Goal: Task Accomplishment & Management: Use online tool/utility

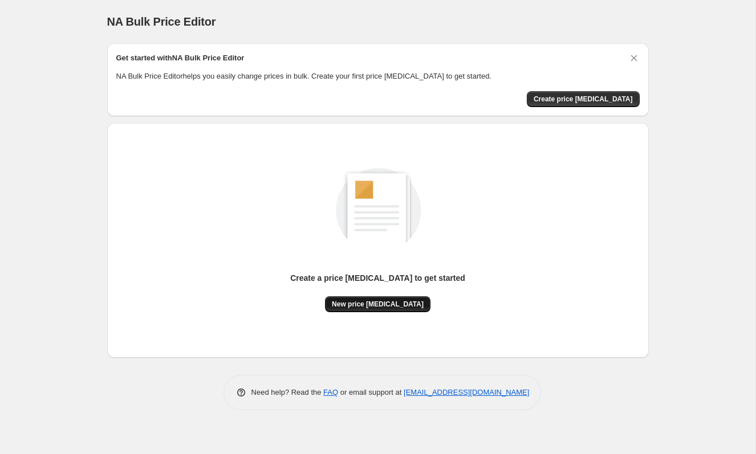
click at [395, 307] on span "New price [MEDICAL_DATA]" at bounding box center [378, 304] width 92 height 9
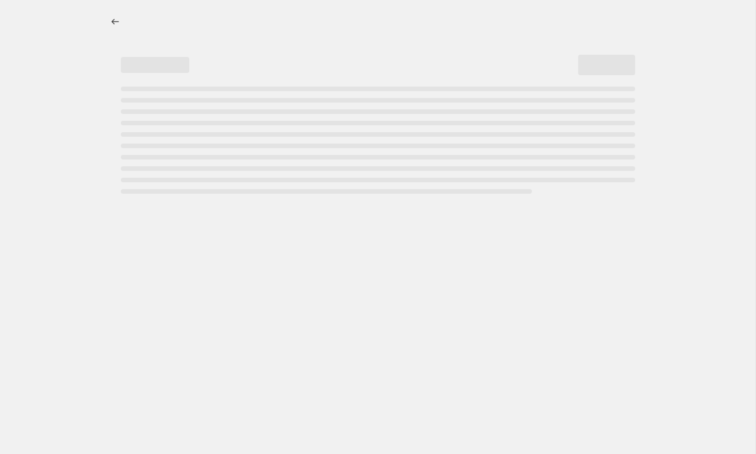
select select "percentage"
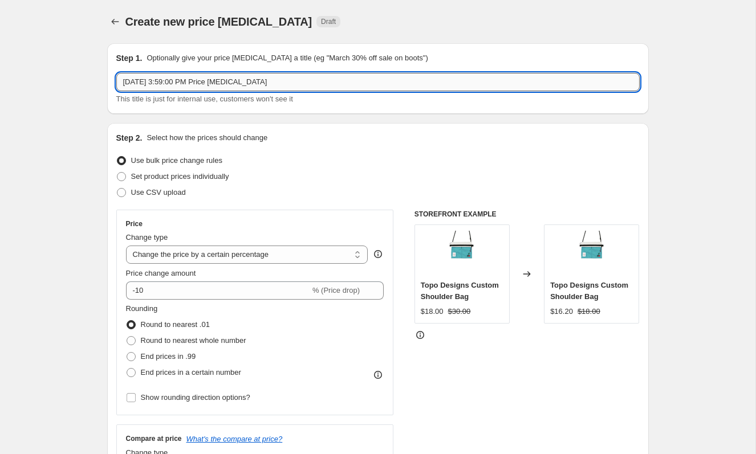
click at [219, 88] on input "[DATE] 3:59:00 PM Price [MEDICAL_DATA]" at bounding box center [377, 82] width 523 height 18
click at [219, 88] on input "Sep 29, 2025, 3:59:00 PM Price change job" at bounding box center [377, 82] width 523 height 18
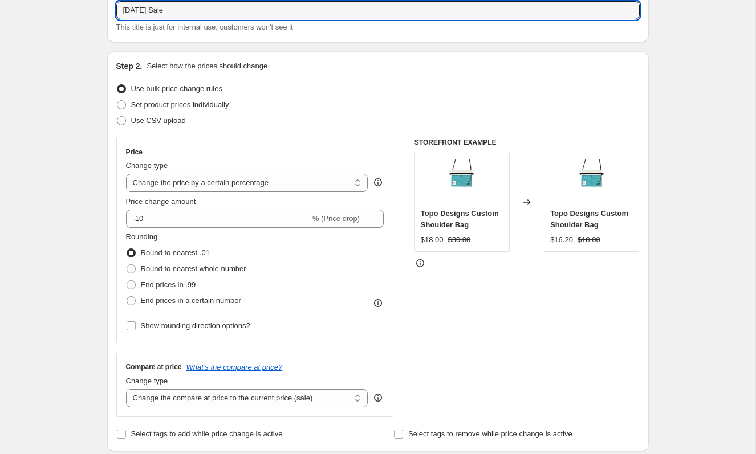
scroll to position [89, 0]
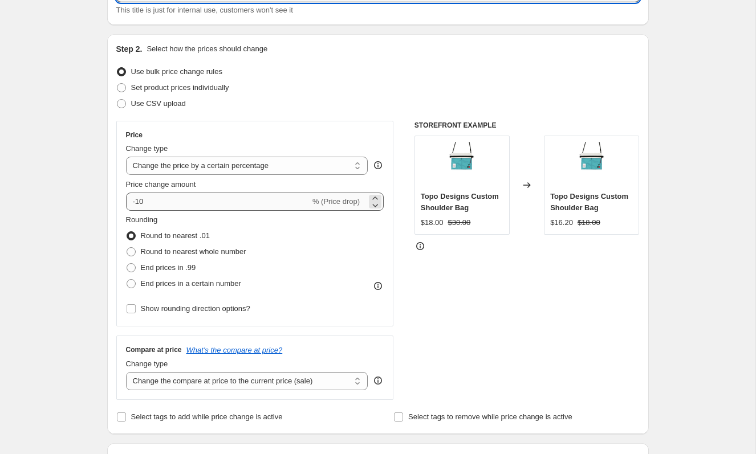
type input "September 2025 Sale"
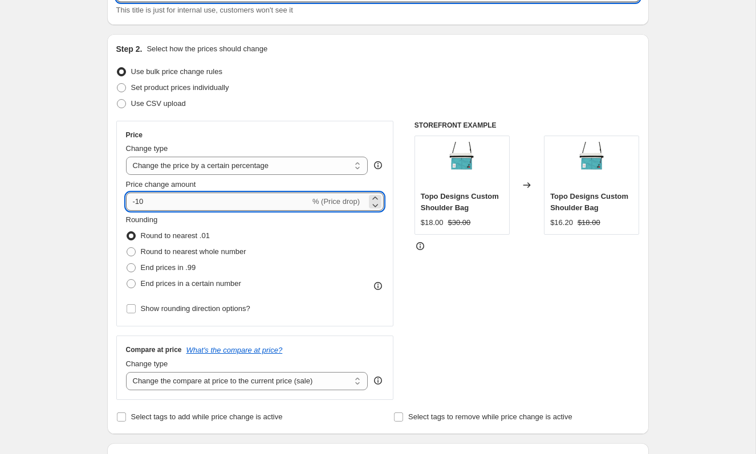
click at [173, 208] on input "-10" at bounding box center [218, 202] width 184 height 18
type input "-1"
type input "-20"
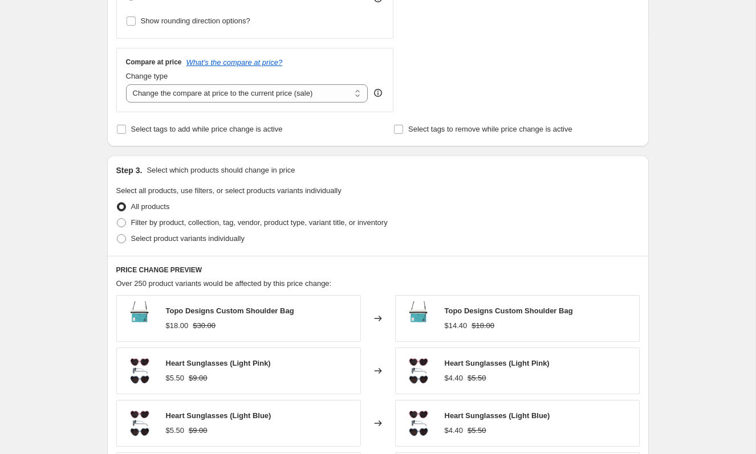
scroll to position [381, 0]
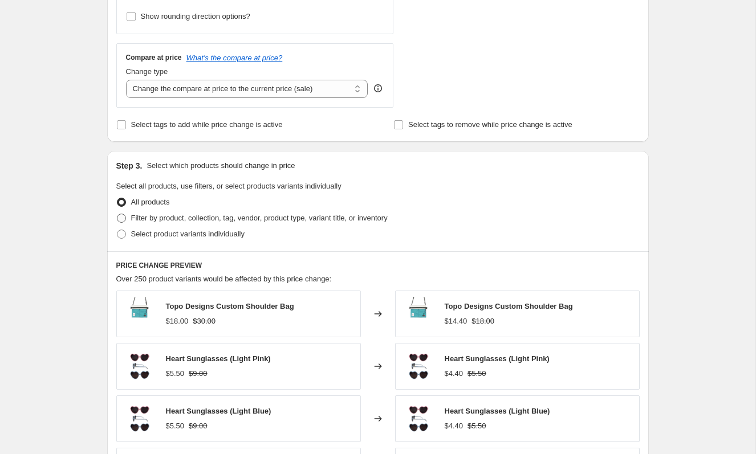
click at [214, 220] on span "Filter by product, collection, tag, vendor, product type, variant title, or inv…" at bounding box center [259, 218] width 257 height 9
click at [117, 214] on input "Filter by product, collection, tag, vendor, product type, variant title, or inv…" at bounding box center [117, 214] width 1 height 1
radio input "true"
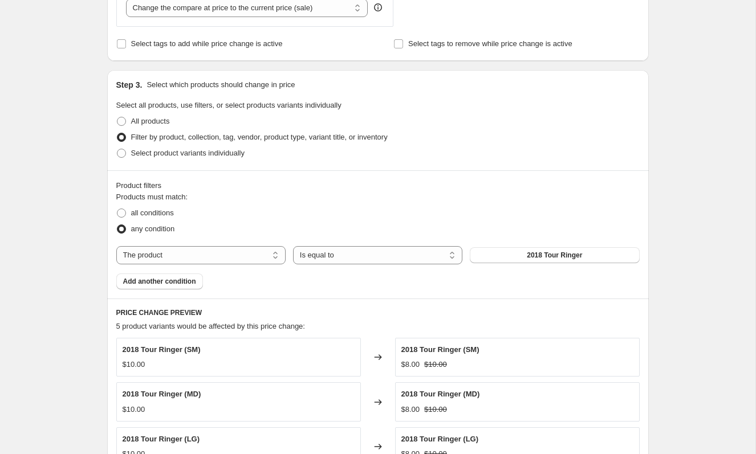
scroll to position [482, 0]
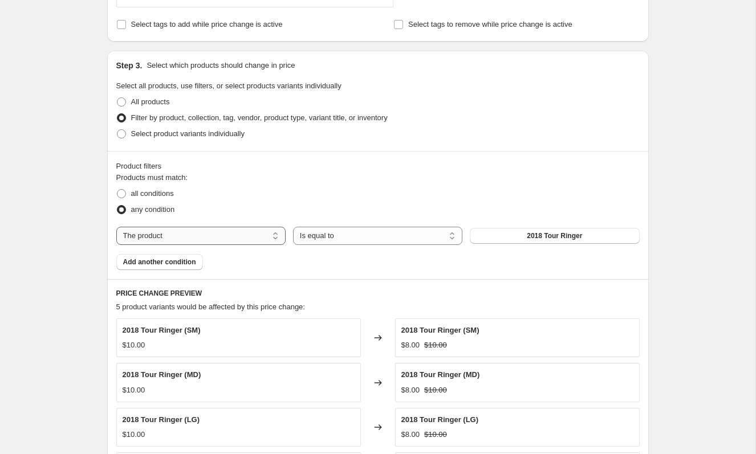
click at [242, 235] on select "The product The product's collection The product's tag The product's vendor The…" at bounding box center [200, 236] width 169 height 18
select select "collection"
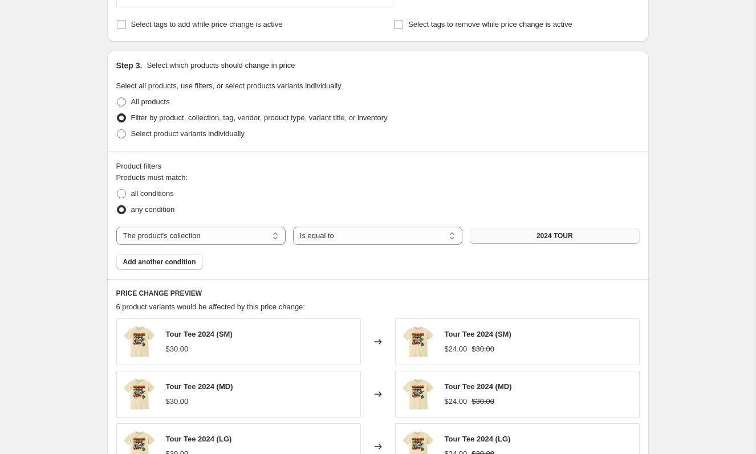
click at [531, 235] on button "2024 TOUR" at bounding box center [554, 236] width 169 height 16
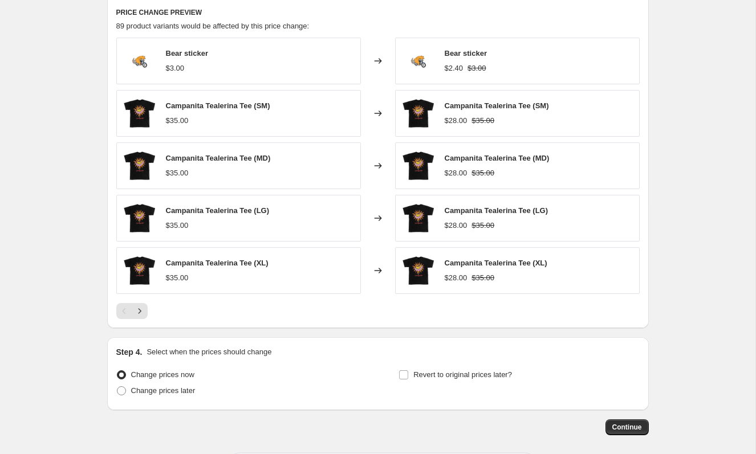
scroll to position [724, 0]
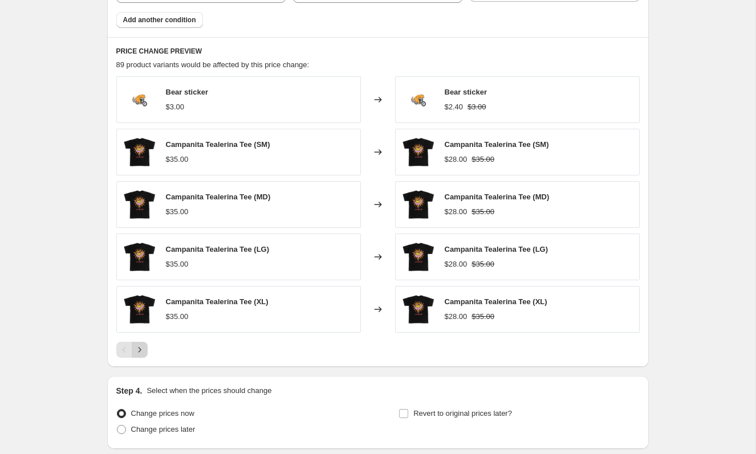
click at [142, 349] on icon "Next" at bounding box center [139, 349] width 11 height 11
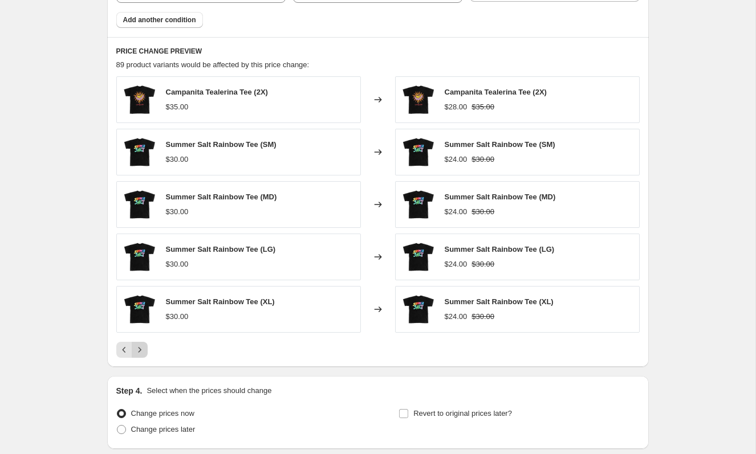
click at [142, 349] on icon "Next" at bounding box center [139, 349] width 11 height 11
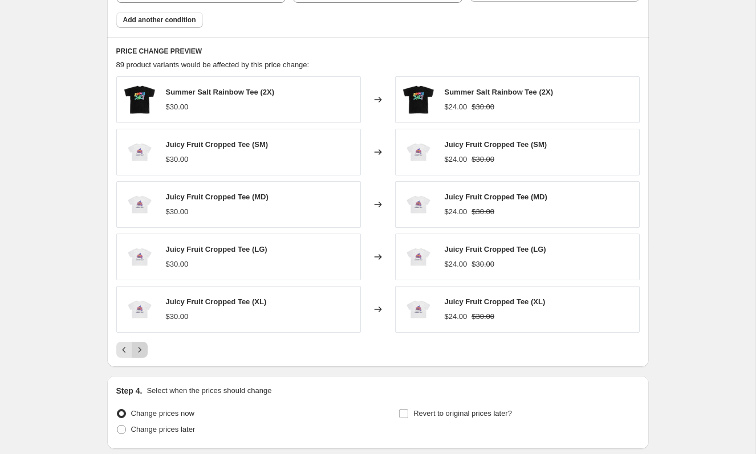
click at [142, 349] on icon "Next" at bounding box center [139, 349] width 11 height 11
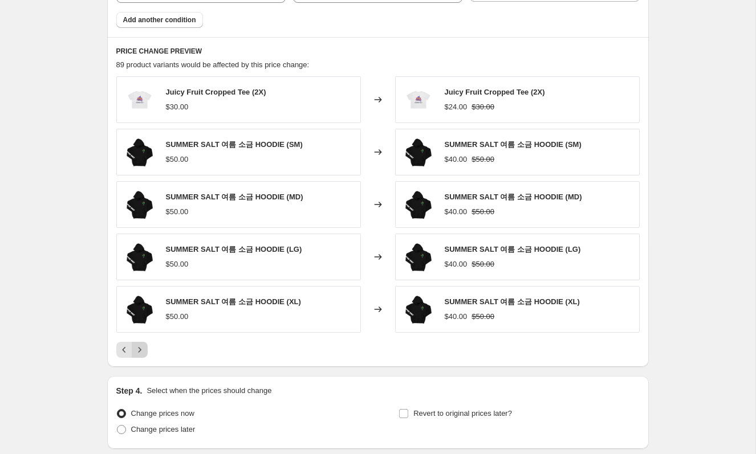
click at [142, 349] on icon "Next" at bounding box center [139, 349] width 11 height 11
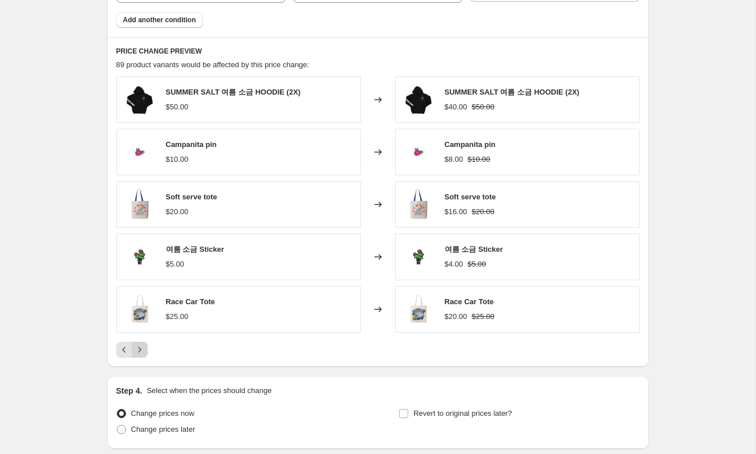
click at [142, 349] on icon "Next" at bounding box center [139, 349] width 11 height 11
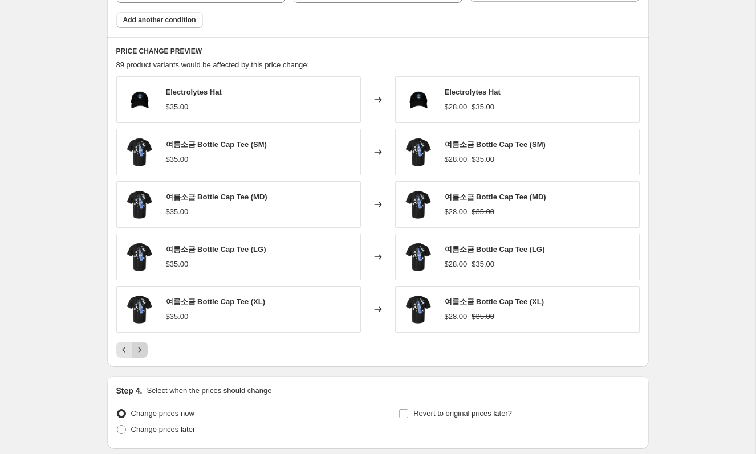
click at [142, 349] on icon "Next" at bounding box center [139, 349] width 11 height 11
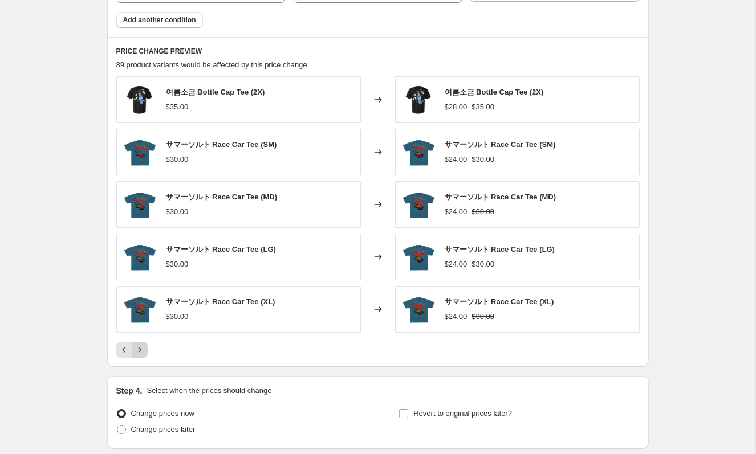
click at [142, 349] on icon "Next" at bounding box center [139, 349] width 11 height 11
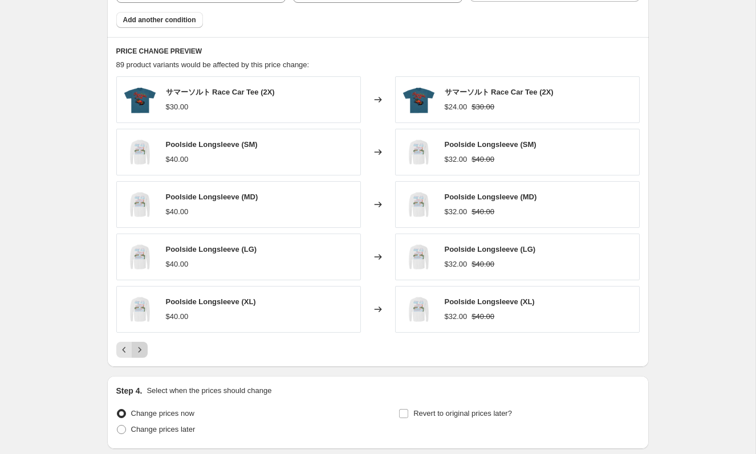
click at [142, 349] on icon "Next" at bounding box center [139, 349] width 11 height 11
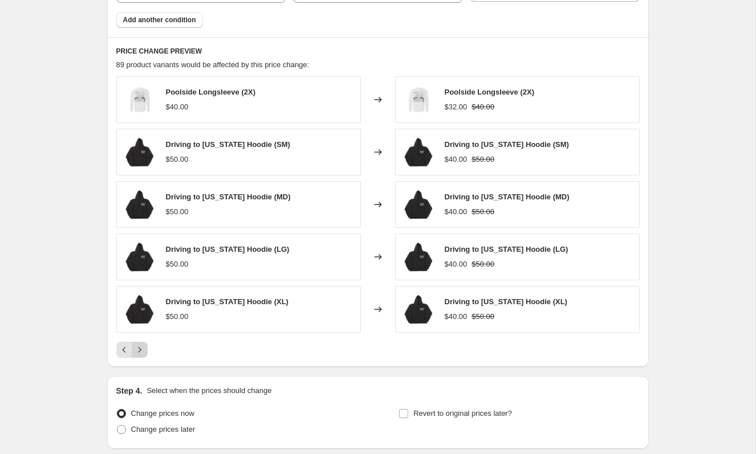
click at [142, 349] on icon "Next" at bounding box center [139, 349] width 11 height 11
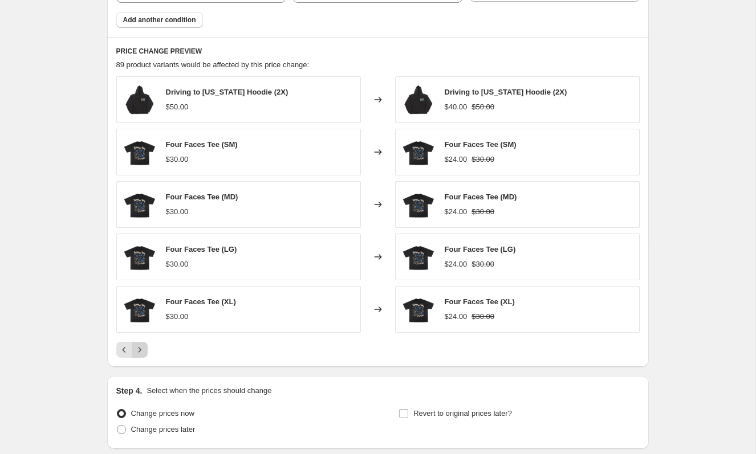
click at [142, 349] on icon "Next" at bounding box center [139, 349] width 11 height 11
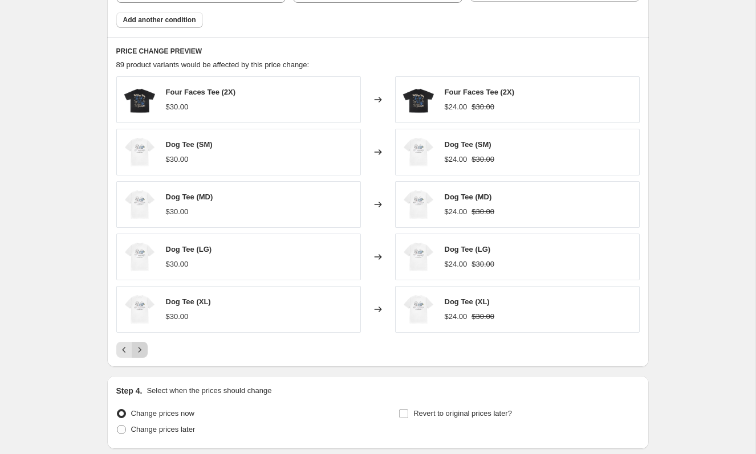
click at [142, 349] on icon "Next" at bounding box center [139, 349] width 11 height 11
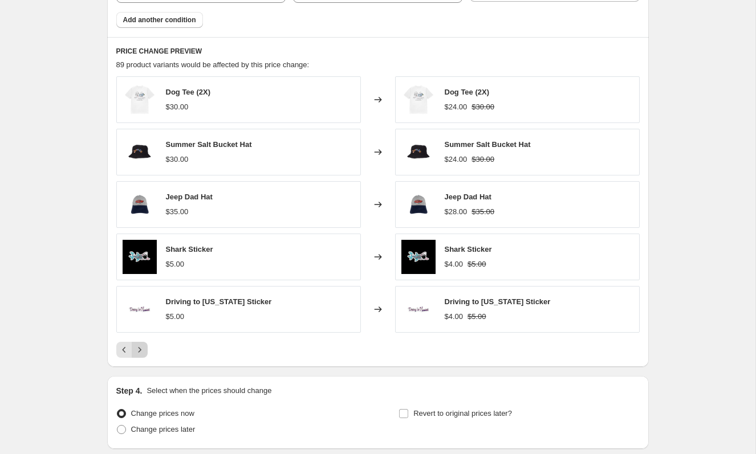
click at [142, 349] on icon "Next" at bounding box center [139, 349] width 11 height 11
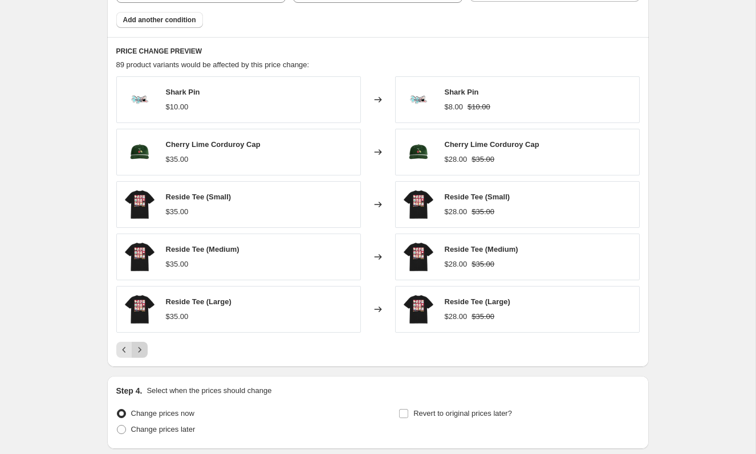
click at [142, 349] on icon "Next" at bounding box center [139, 349] width 11 height 11
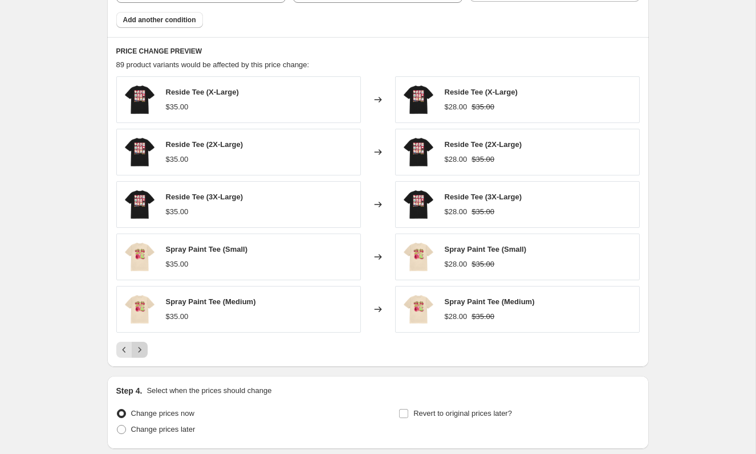
click at [142, 349] on icon "Next" at bounding box center [139, 349] width 11 height 11
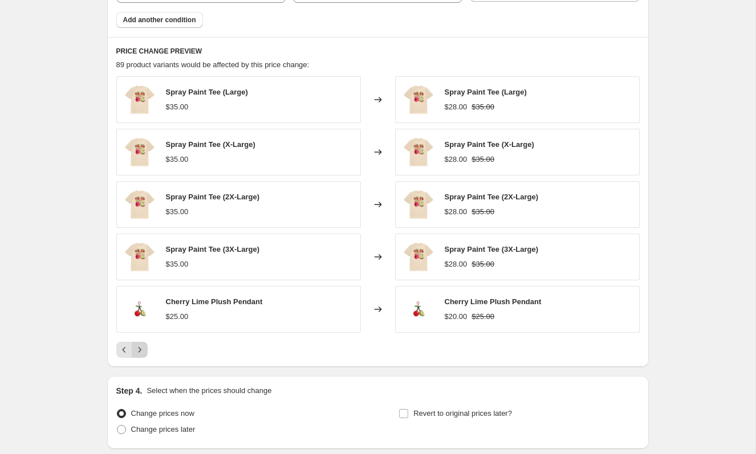
click at [142, 349] on icon "Next" at bounding box center [139, 349] width 11 height 11
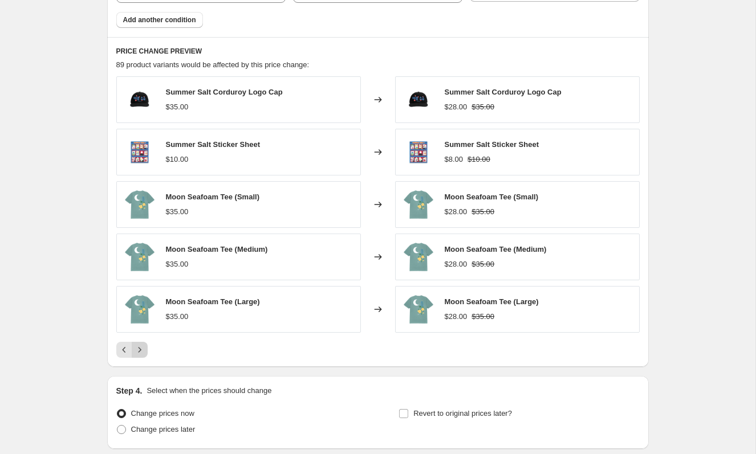
click at [142, 349] on icon "Next" at bounding box center [139, 349] width 11 height 11
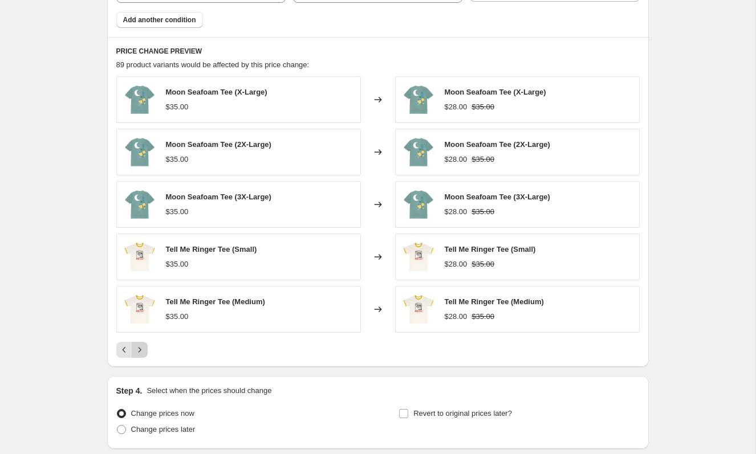
click at [142, 349] on icon "Next" at bounding box center [139, 349] width 11 height 11
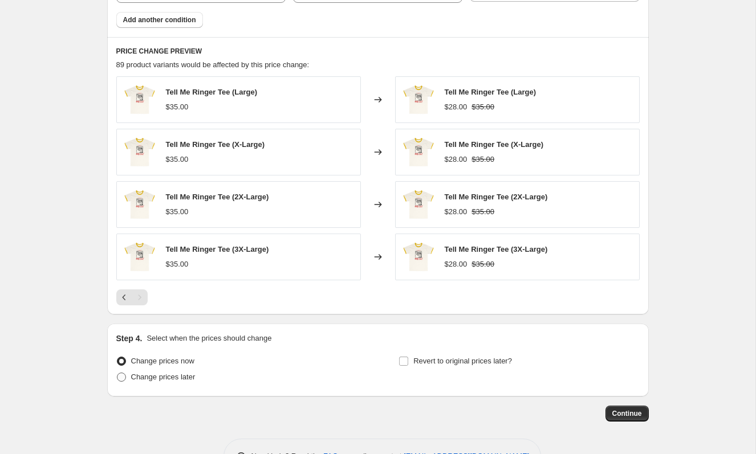
click at [172, 377] on span "Change prices later" at bounding box center [163, 377] width 64 height 9
click at [117, 373] on input "Change prices later" at bounding box center [117, 373] width 1 height 1
radio input "true"
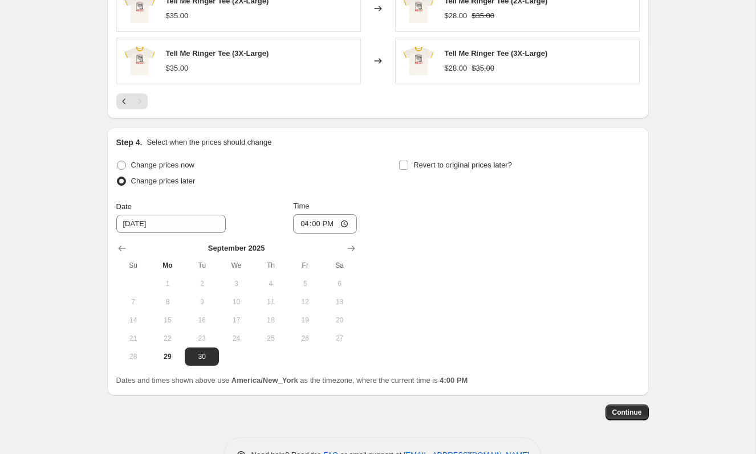
scroll to position [945, 0]
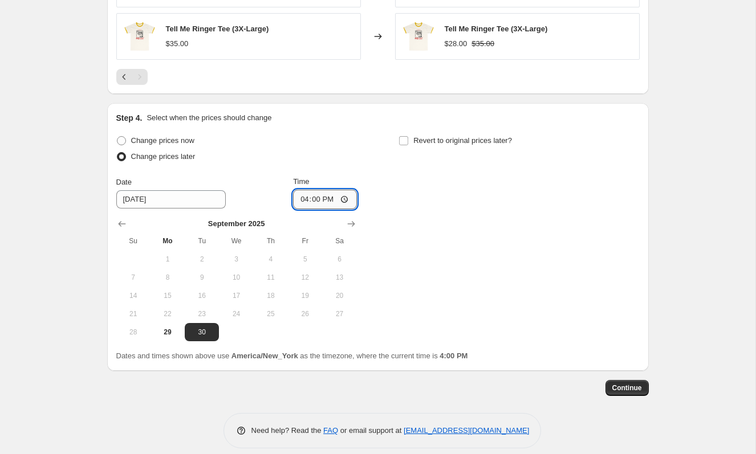
click at [346, 196] on input "16:00" at bounding box center [325, 199] width 64 height 19
type input "12:00"
click at [460, 211] on div "Change prices now Change prices later Date 9/30/2025 Time 12:00 September 2025 …" at bounding box center [377, 237] width 523 height 209
click at [462, 143] on span "Revert to original prices later?" at bounding box center [462, 140] width 99 height 9
click at [408, 143] on input "Revert to original prices later?" at bounding box center [403, 140] width 9 height 9
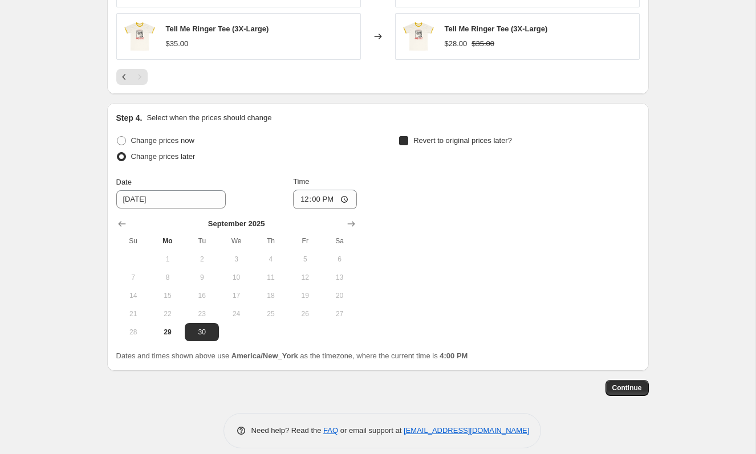
checkbox input "true"
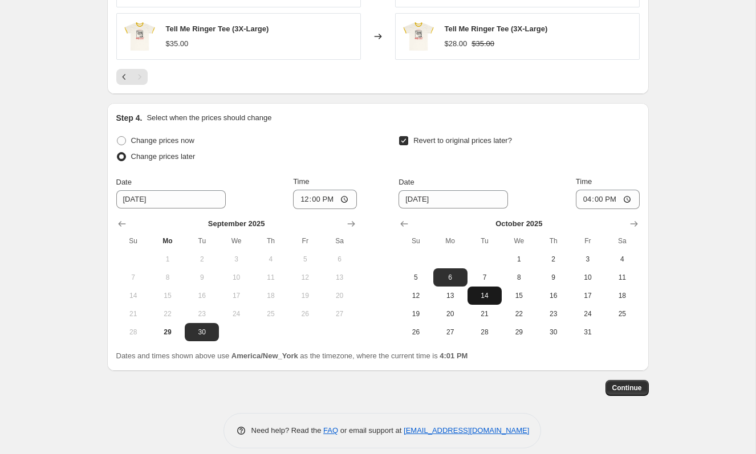
click at [483, 294] on span "14" at bounding box center [484, 295] width 25 height 9
type input "10/14/2025"
click at [625, 197] on input "16:00" at bounding box center [608, 199] width 64 height 19
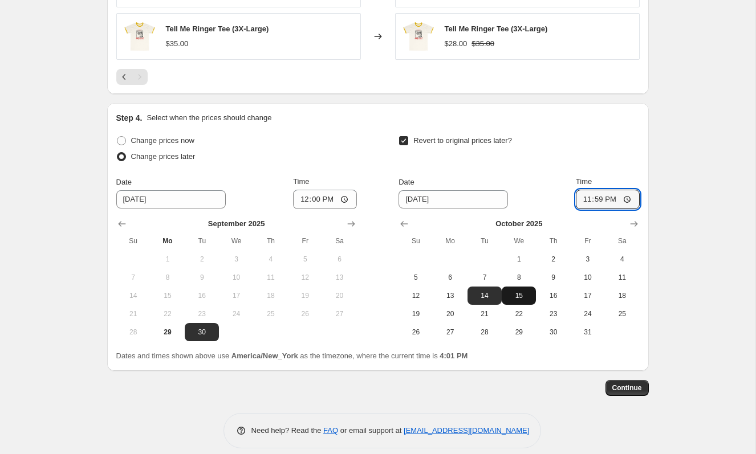
type input "23:59"
click at [520, 300] on span "15" at bounding box center [518, 295] width 25 height 9
type input "10/15/2025"
click at [627, 197] on input "23:59" at bounding box center [608, 199] width 64 height 19
type input "02:59"
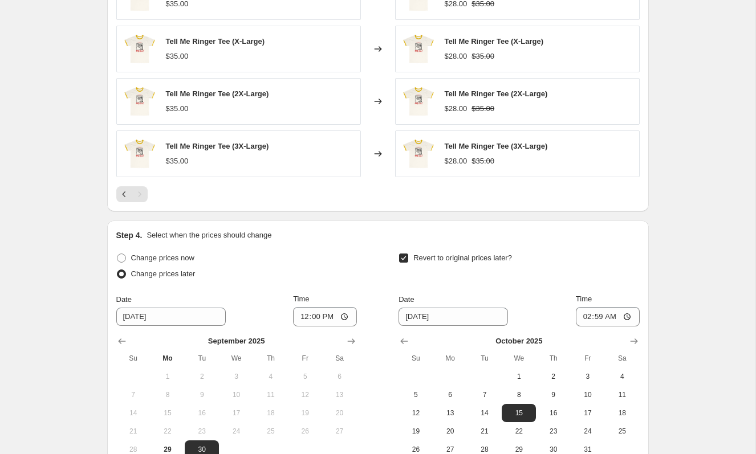
scroll to position [956, 0]
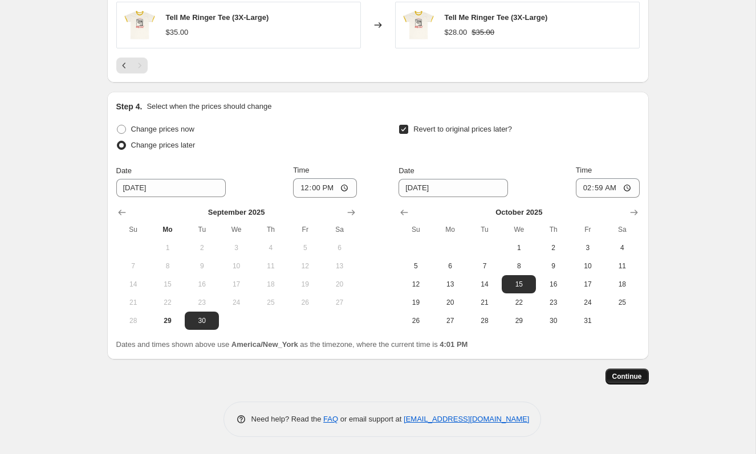
click at [619, 379] on span "Continue" at bounding box center [627, 376] width 30 height 9
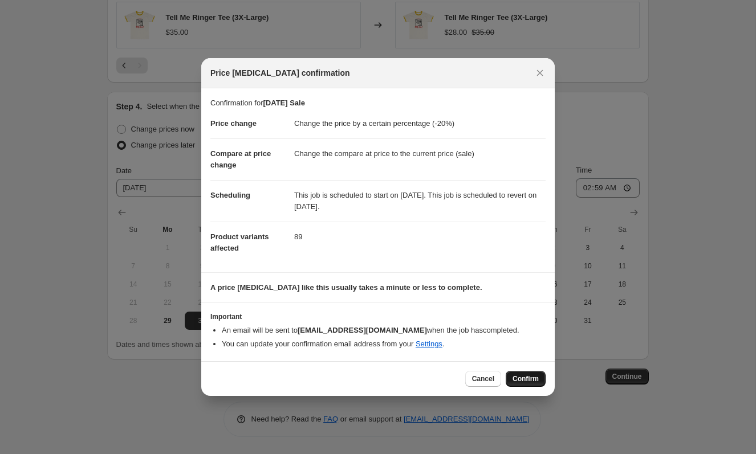
click at [525, 384] on button "Confirm" at bounding box center [526, 379] width 40 height 16
